Goal: Transaction & Acquisition: Subscribe to service/newsletter

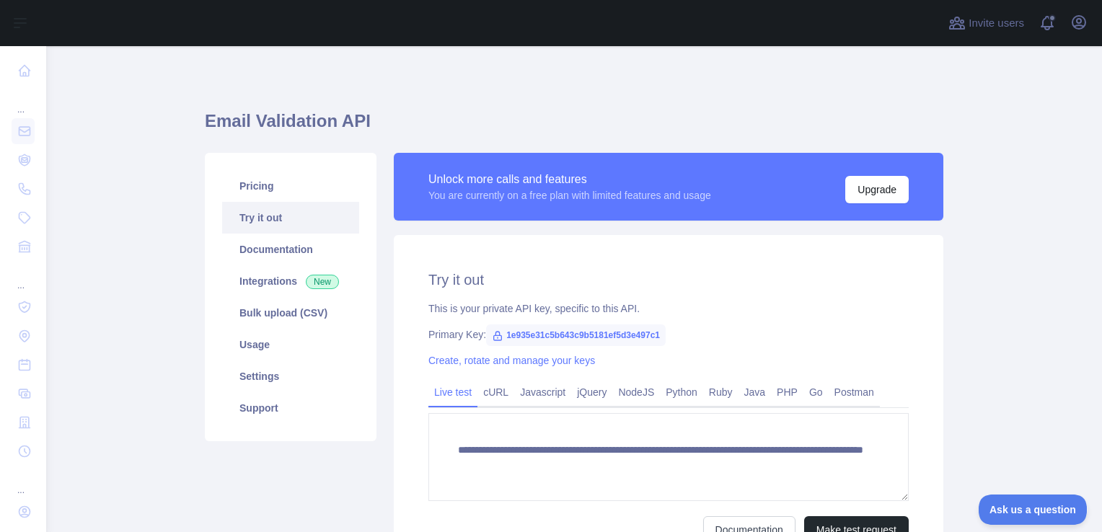
click at [177, 361] on main "**********" at bounding box center [574, 289] width 1056 height 486
click at [253, 375] on link "Settings" at bounding box center [290, 377] width 137 height 32
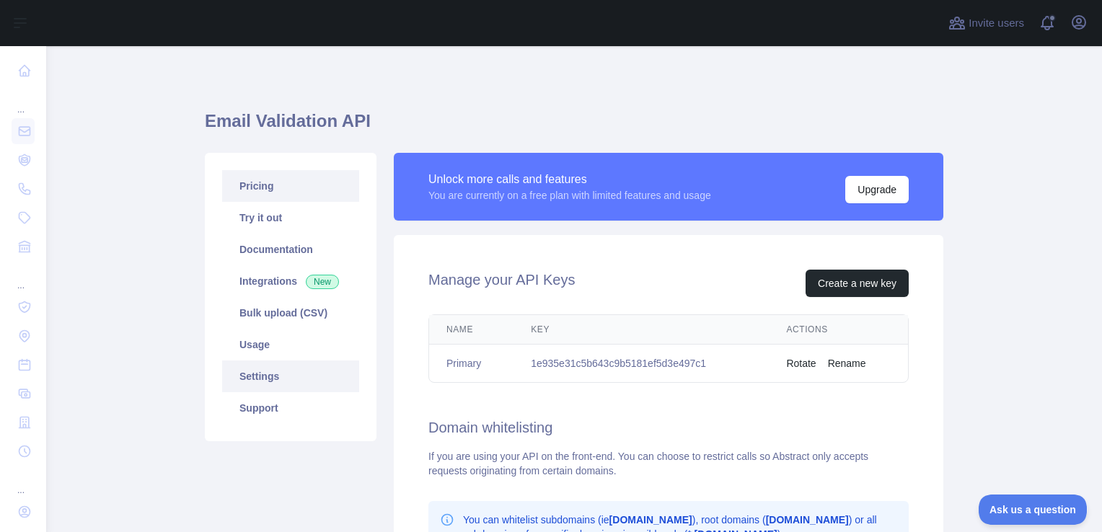
click at [261, 195] on link "Pricing" at bounding box center [290, 186] width 137 height 32
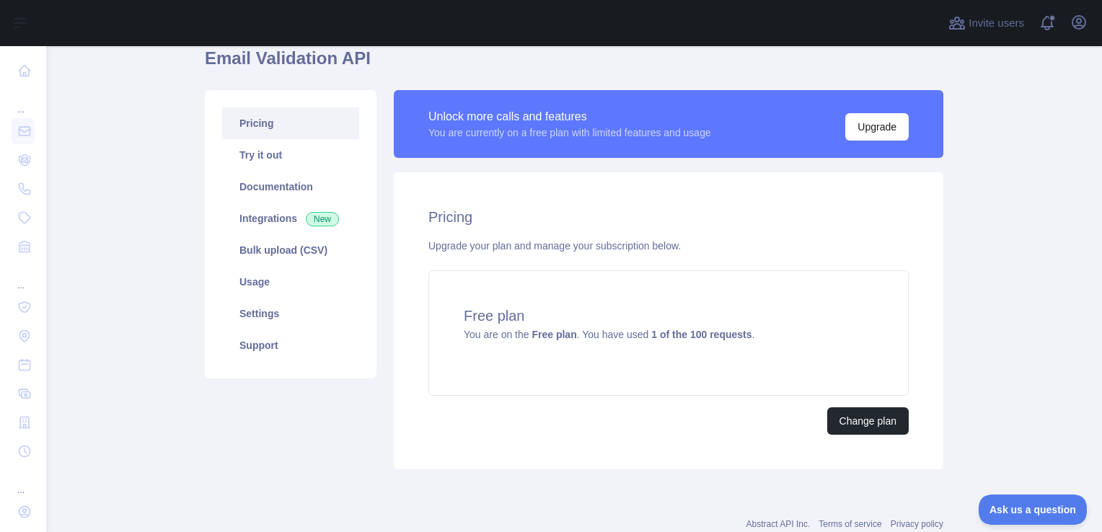
scroll to position [105, 0]
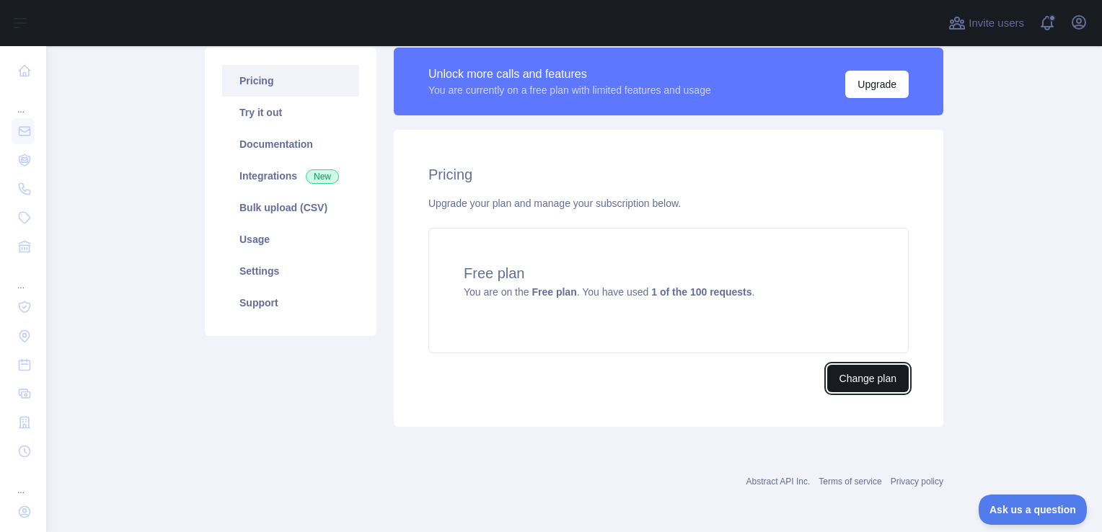
click at [855, 374] on button "Change plan" at bounding box center [868, 378] width 82 height 27
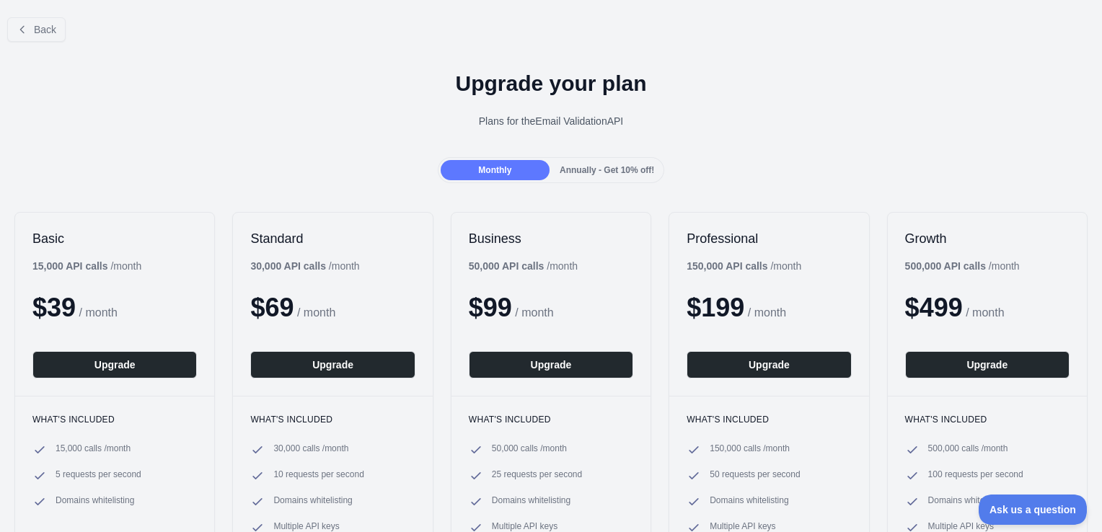
click at [608, 166] on span "Annually - Get 10% off!" at bounding box center [607, 170] width 94 height 10
